Goal: Book appointment/travel/reservation

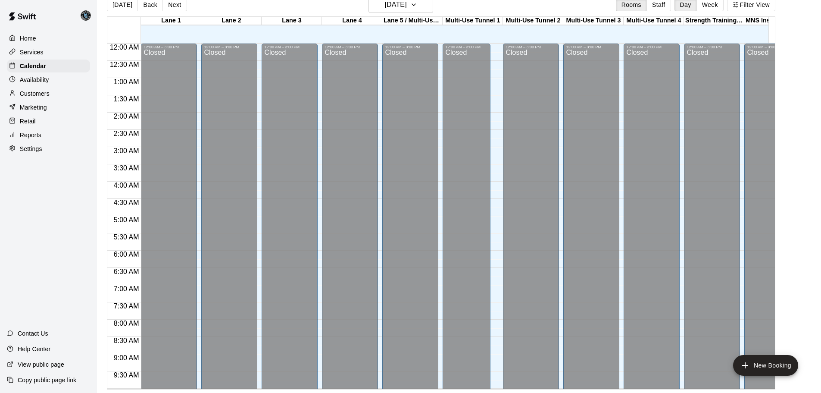
scroll to position [456, 42]
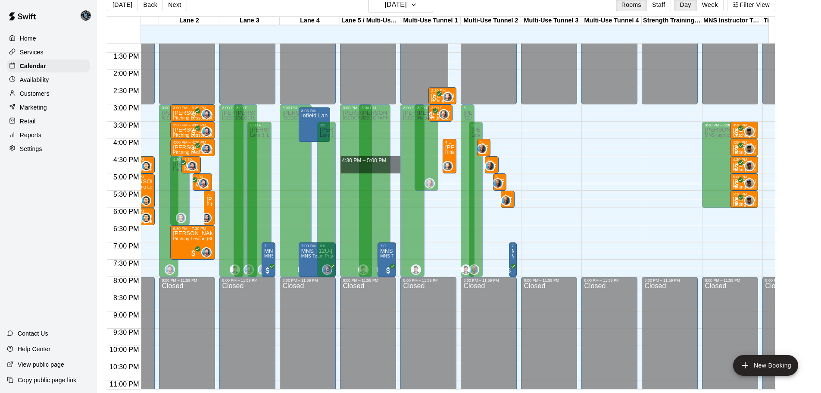
drag, startPoint x: 394, startPoint y: 157, endPoint x: 394, endPoint y: 169, distance: 12.5
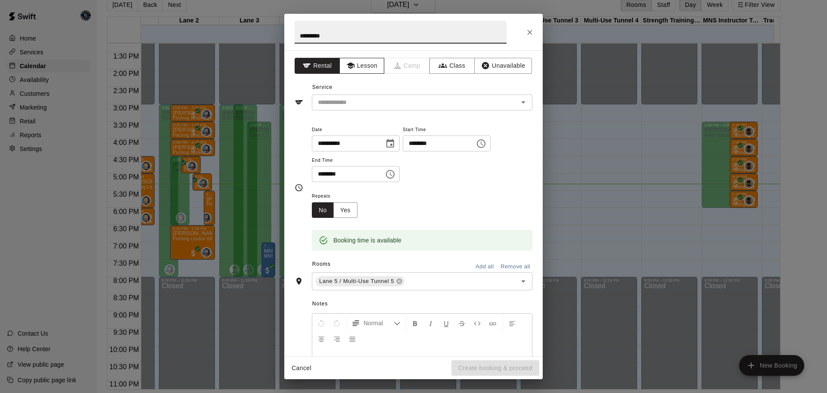
type input "*********"
click at [363, 64] on button "Lesson" at bounding box center [362, 66] width 45 height 16
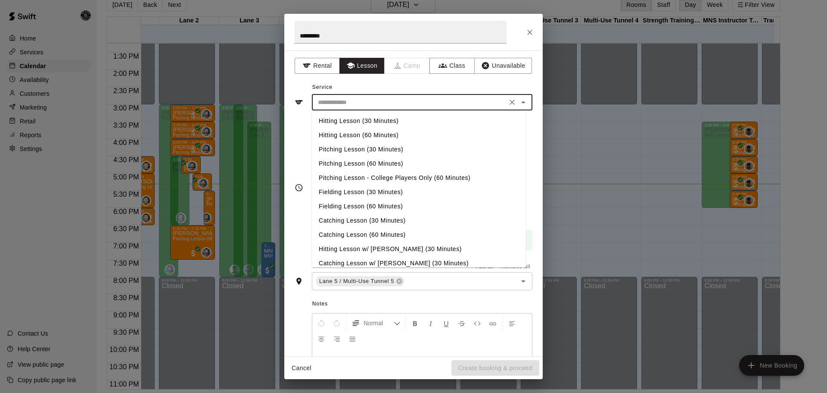
click at [359, 103] on input "text" at bounding box center [410, 102] width 190 height 11
click at [363, 119] on li "Hitting Lesson (30 Minutes)" at bounding box center [419, 121] width 214 height 14
type input "**********"
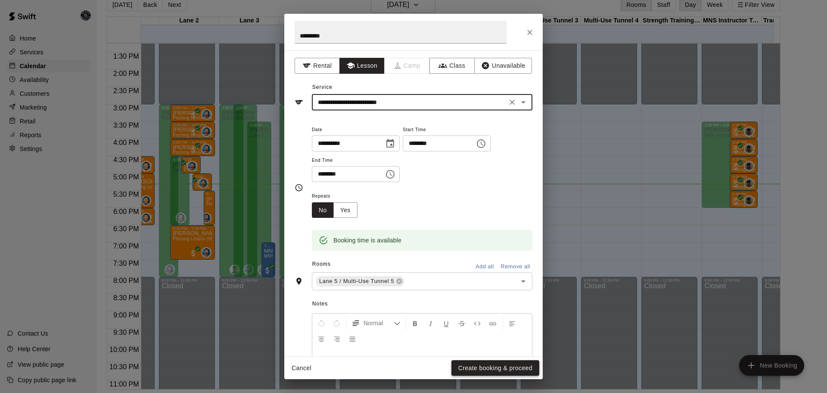
click at [496, 366] on button "Create booking & proceed" at bounding box center [496, 368] width 88 height 16
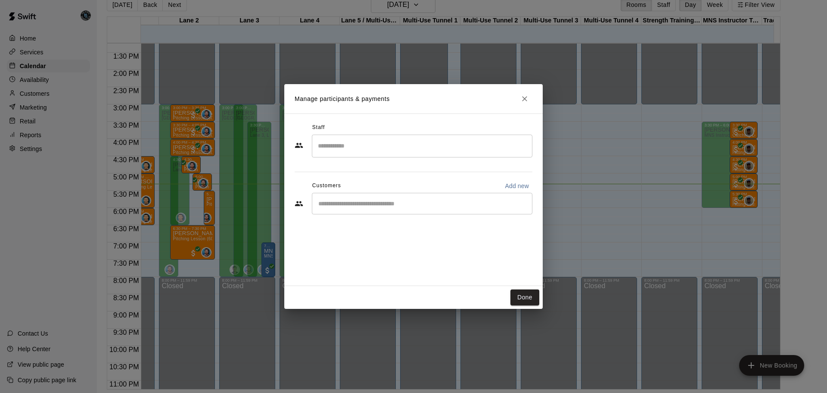
click at [365, 146] on input "Search staff" at bounding box center [422, 145] width 213 height 15
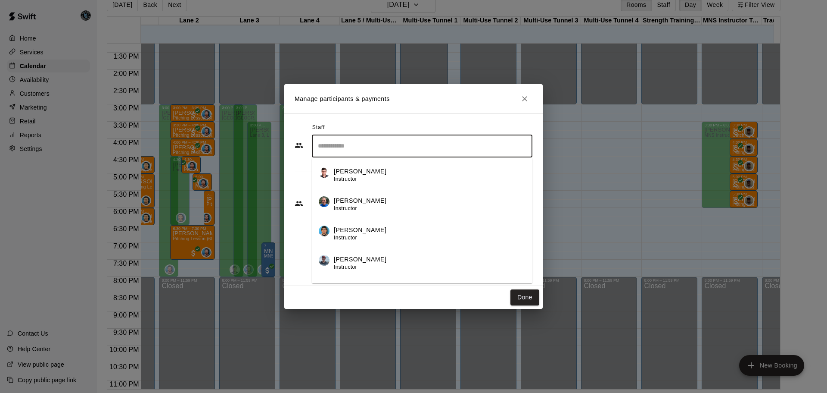
click at [365, 168] on p "[PERSON_NAME]" at bounding box center [360, 171] width 53 height 9
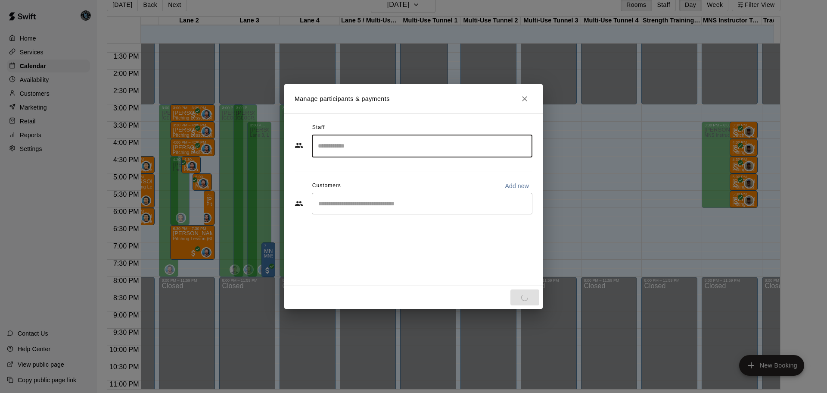
click at [366, 209] on div "​" at bounding box center [422, 204] width 221 height 22
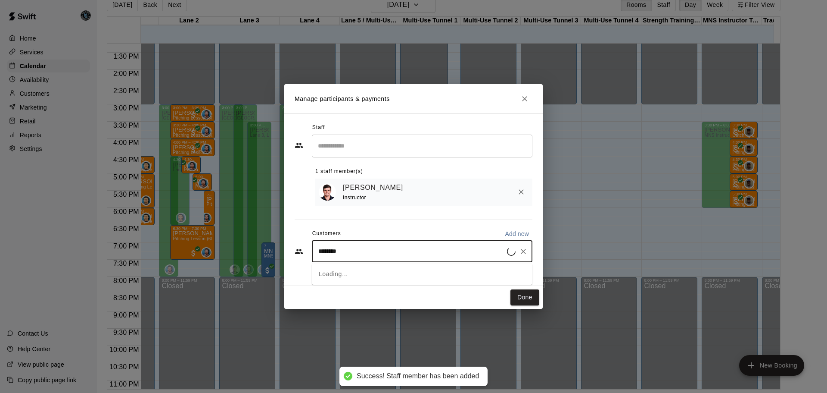
type input "*********"
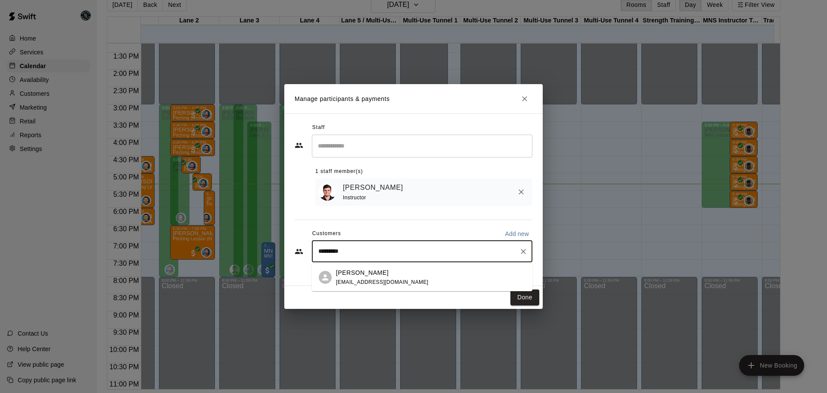
click at [356, 276] on p "[PERSON_NAME]" at bounding box center [362, 272] width 53 height 9
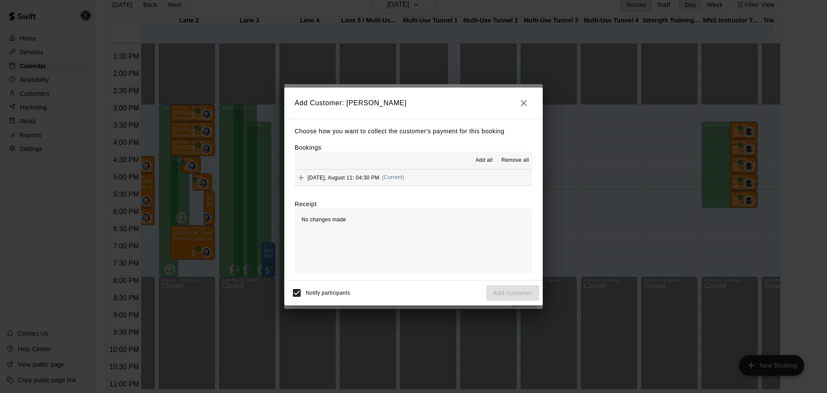
click at [484, 161] on span "Add all" at bounding box center [484, 160] width 17 height 9
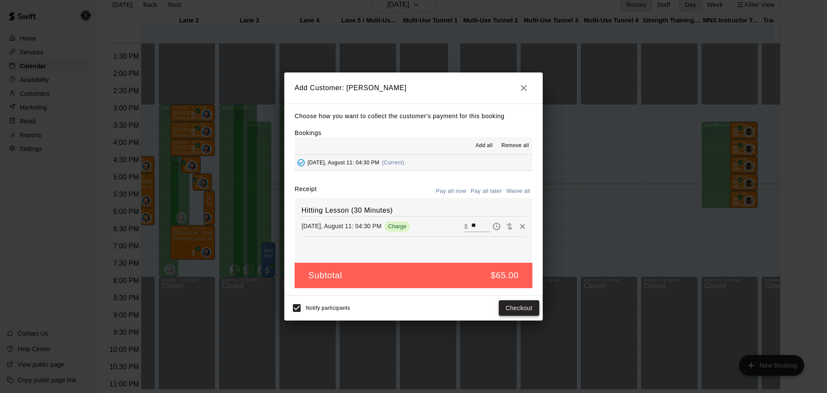
click at [525, 310] on button "Checkout" at bounding box center [519, 308] width 41 height 16
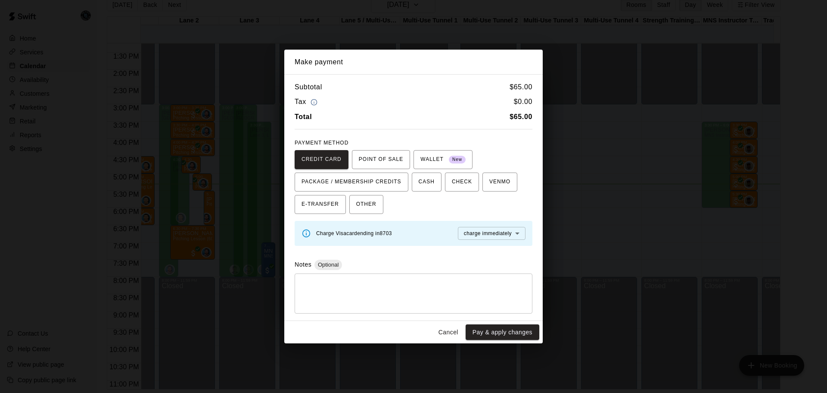
click at [413, 289] on textarea at bounding box center [414, 293] width 226 height 26
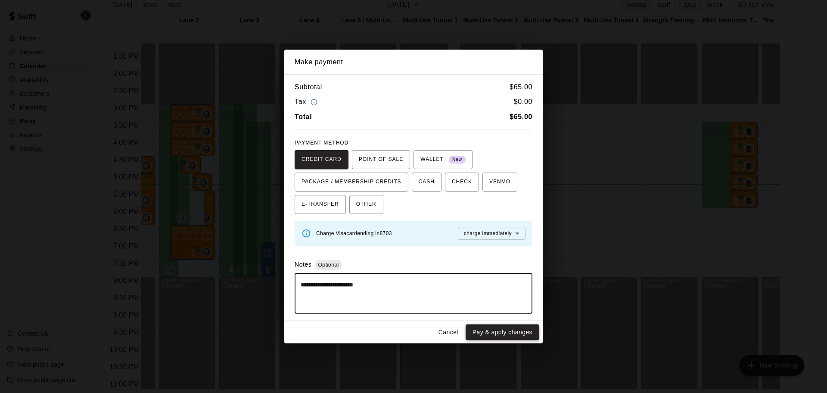
type textarea "**********"
click at [504, 333] on button "Pay & apply changes" at bounding box center [503, 332] width 74 height 16
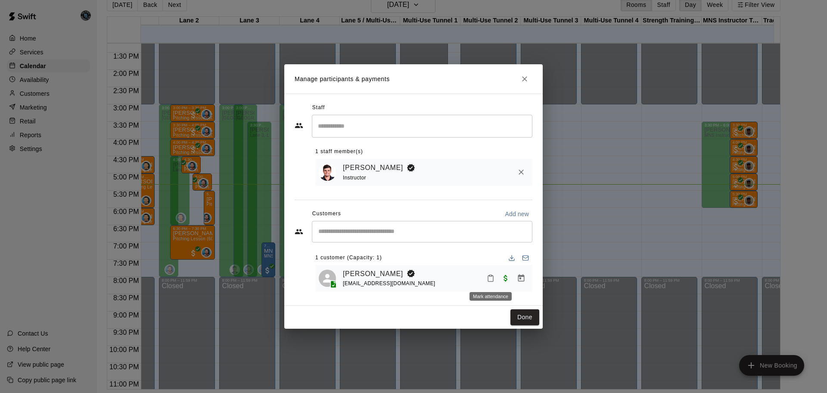
click at [489, 278] on icon "Mark attendance" at bounding box center [491, 278] width 8 height 8
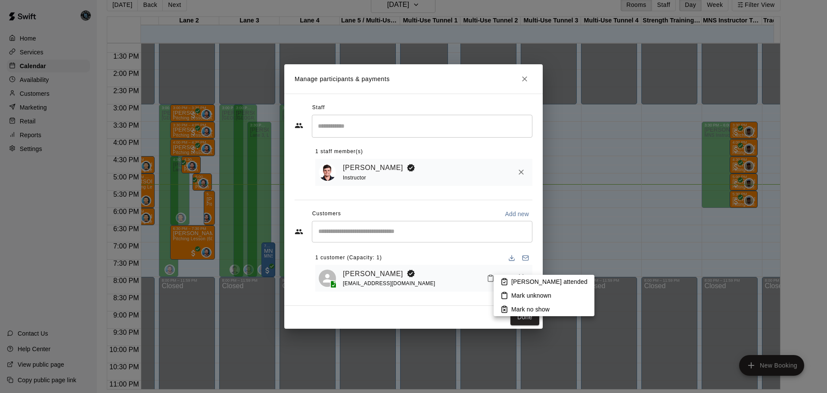
click at [517, 281] on p "[PERSON_NAME] attended" at bounding box center [550, 281] width 76 height 9
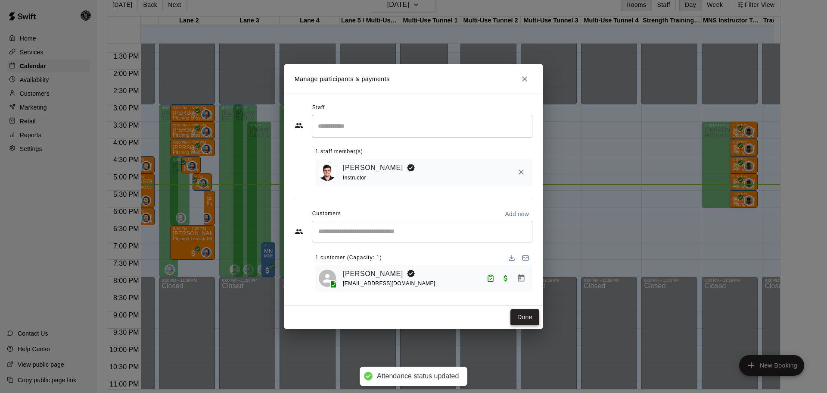
click at [526, 316] on button "Done" at bounding box center [525, 317] width 29 height 16
